Goal: Task Accomplishment & Management: Manage account settings

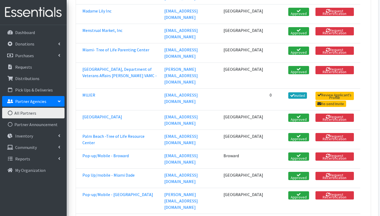
scroll to position [709, 0]
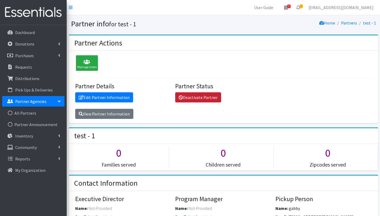
click at [207, 97] on link "Deactivate Partner" at bounding box center [198, 98] width 46 height 10
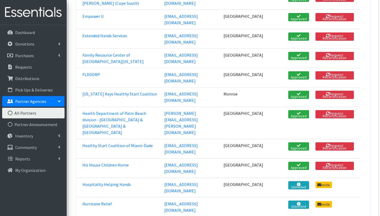
scroll to position [303, 0]
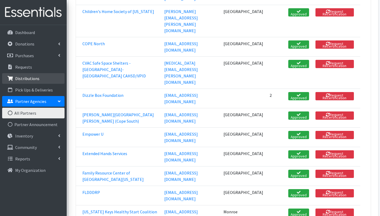
click at [33, 79] on p "Distributions" at bounding box center [27, 78] width 24 height 5
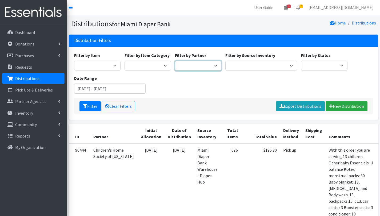
click at [201, 68] on select "305 Pink Pack Basic Needs [GEOGRAPHIC_DATA] Belafonte [GEOGRAPHIC_DATA] [GEOGRA…" at bounding box center [198, 66] width 46 height 10
click at [25, 103] on p "Partner Agencies" at bounding box center [30, 101] width 31 height 5
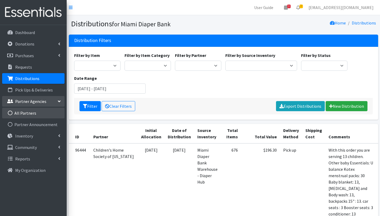
click at [26, 113] on link "All Partners" at bounding box center [33, 113] width 62 height 11
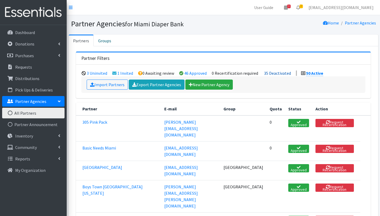
click at [278, 74] on link "35 Deactivated" at bounding box center [277, 73] width 27 height 5
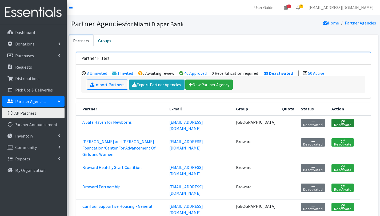
click at [336, 124] on link "Reactivate" at bounding box center [342, 123] width 22 height 8
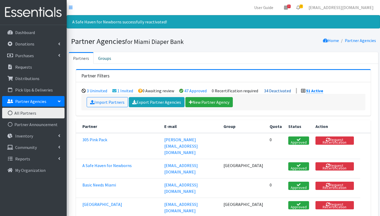
click at [274, 92] on link "34 Deactivated" at bounding box center [277, 90] width 27 height 5
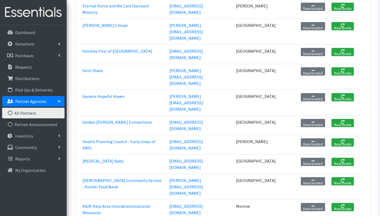
scroll to position [380, 0]
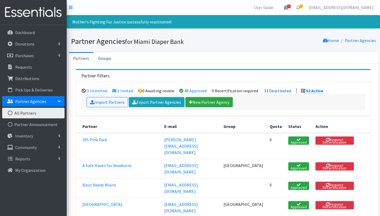
click at [274, 92] on link "33 Deactivated" at bounding box center [277, 90] width 27 height 5
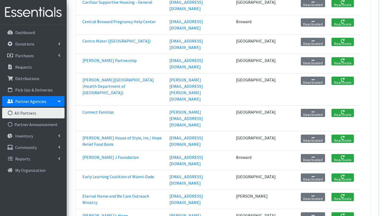
scroll to position [185, 0]
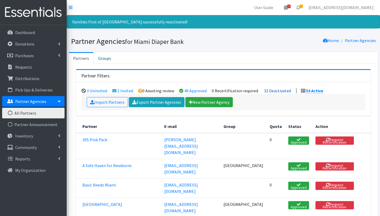
click at [278, 88] on link "32 Deactivated" at bounding box center [277, 90] width 27 height 5
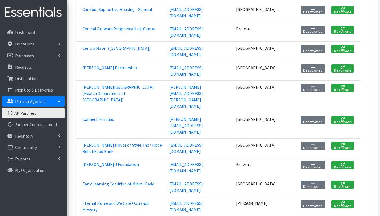
scroll to position [178, 0]
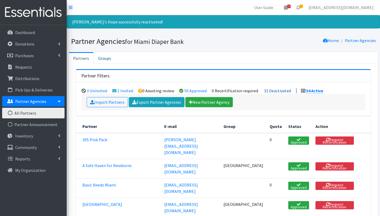
click at [280, 91] on link "31 Deactivated" at bounding box center [277, 90] width 27 height 5
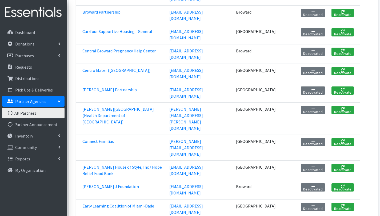
scroll to position [156, 0]
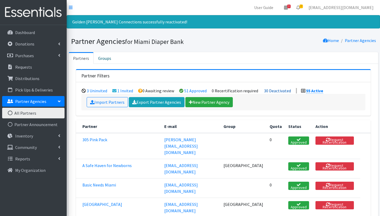
click at [277, 89] on link "30 Deactivated" at bounding box center [277, 90] width 27 height 5
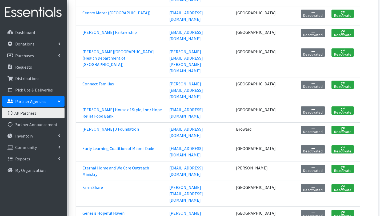
scroll to position [215, 0]
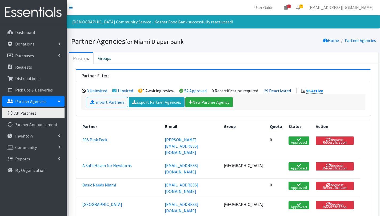
click at [271, 92] on link "29 Deactivated" at bounding box center [277, 90] width 27 height 5
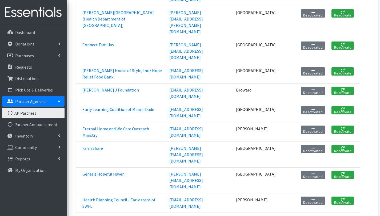
scroll to position [253, 0]
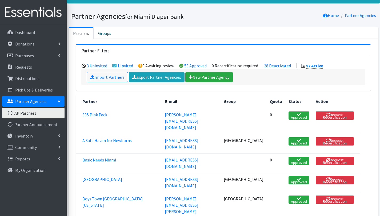
scroll to position [53, 0]
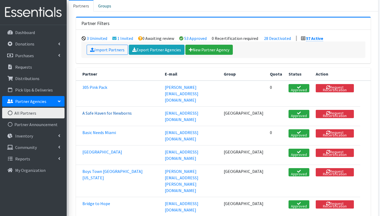
click at [117, 111] on link "A Safe Haven for Newborns" at bounding box center [106, 113] width 49 height 5
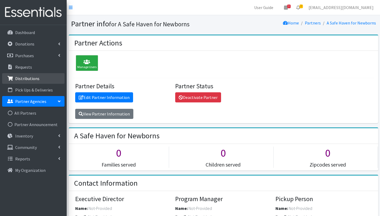
click at [34, 79] on p "Distributions" at bounding box center [27, 78] width 24 height 5
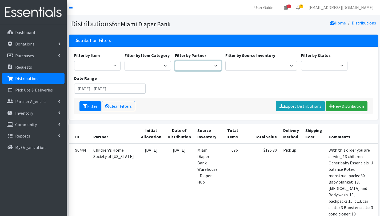
click at [211, 67] on select "305 Pink Pack A Safe Haven for Newborns Basic Needs [GEOGRAPHIC_DATA] [GEOGRAPH…" at bounding box center [198, 66] width 46 height 10
select select "4848"
click at [175, 61] on select "305 Pink Pack A Safe Haven for Newborns Basic Needs [GEOGRAPHIC_DATA] [GEOGRAPH…" at bounding box center [198, 66] width 46 height 10
click at [86, 88] on input "[DATE] - [DATE]" at bounding box center [110, 89] width 72 height 10
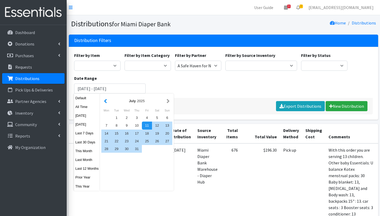
click at [108, 103] on button "button" at bounding box center [106, 101] width 6 height 7
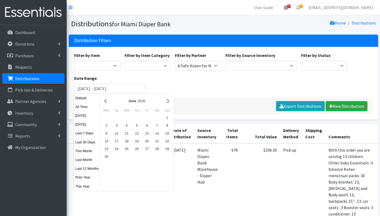
click at [108, 103] on button "button" at bounding box center [106, 101] width 6 height 7
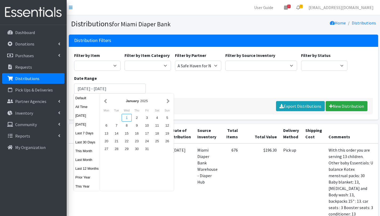
click at [127, 119] on div "1" at bounding box center [127, 118] width 10 height 8
click at [169, 101] on button "button" at bounding box center [168, 101] width 6 height 7
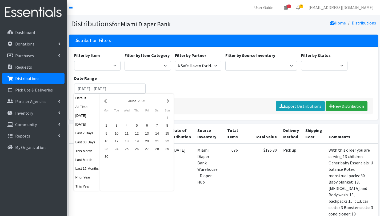
click at [169, 101] on button "button" at bounding box center [168, 101] width 6 height 7
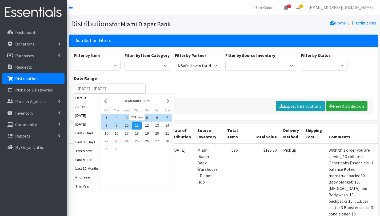
click at [135, 126] on div "11" at bounding box center [137, 126] width 10 height 8
type input "January 1, 2025 - September 11, 2025"
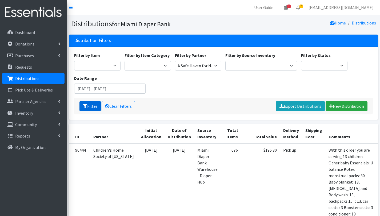
click at [91, 107] on button "Filter" at bounding box center [89, 106] width 21 height 10
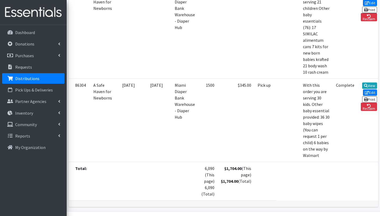
scroll to position [370, 0]
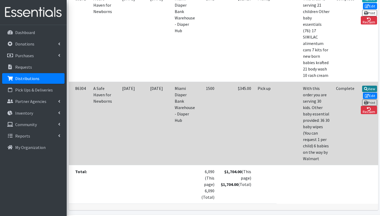
click at [368, 92] on link "View" at bounding box center [369, 89] width 15 height 6
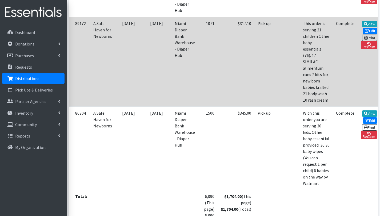
scroll to position [337, 0]
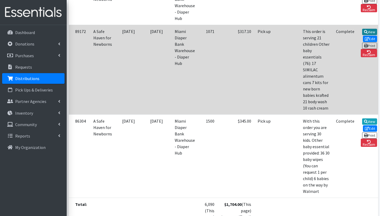
click at [363, 35] on link "View" at bounding box center [369, 32] width 15 height 6
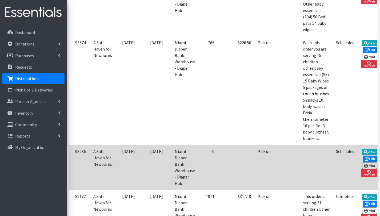
scroll to position [171, 0]
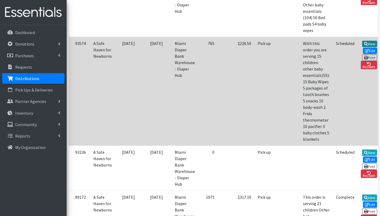
click at [367, 42] on link "View" at bounding box center [369, 44] width 15 height 6
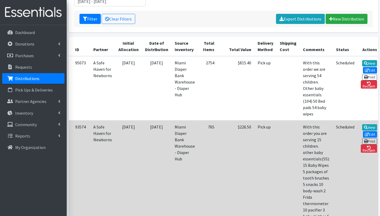
scroll to position [80, 0]
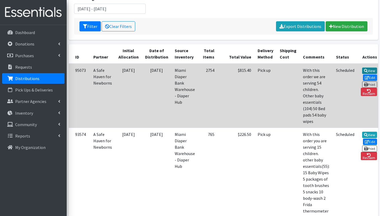
click at [367, 71] on link "View" at bounding box center [369, 71] width 15 height 6
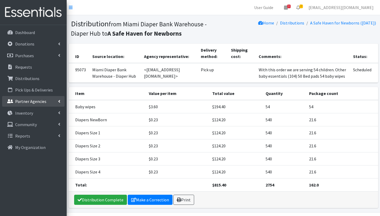
click at [25, 99] on p "Partner Agencies" at bounding box center [30, 101] width 31 height 5
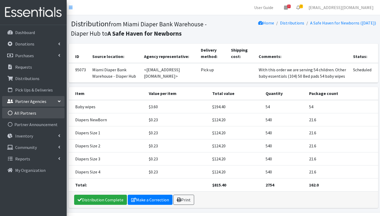
click at [27, 114] on link "All Partners" at bounding box center [33, 113] width 62 height 11
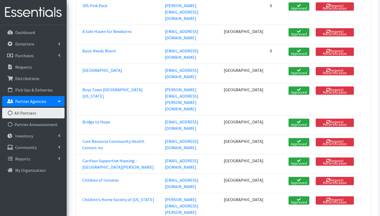
scroll to position [117, 0]
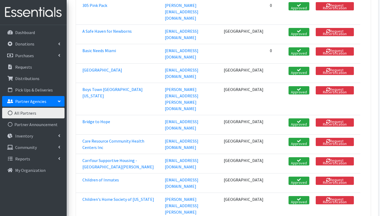
drag, startPoint x: 164, startPoint y: 184, endPoint x: 231, endPoint y: 182, distance: 66.9
copy link "[MEDICAL_DATA][EMAIL_ADDRESS][PERSON_NAME][DOMAIN_NAME]"
